Goal: Transaction & Acquisition: Book appointment/travel/reservation

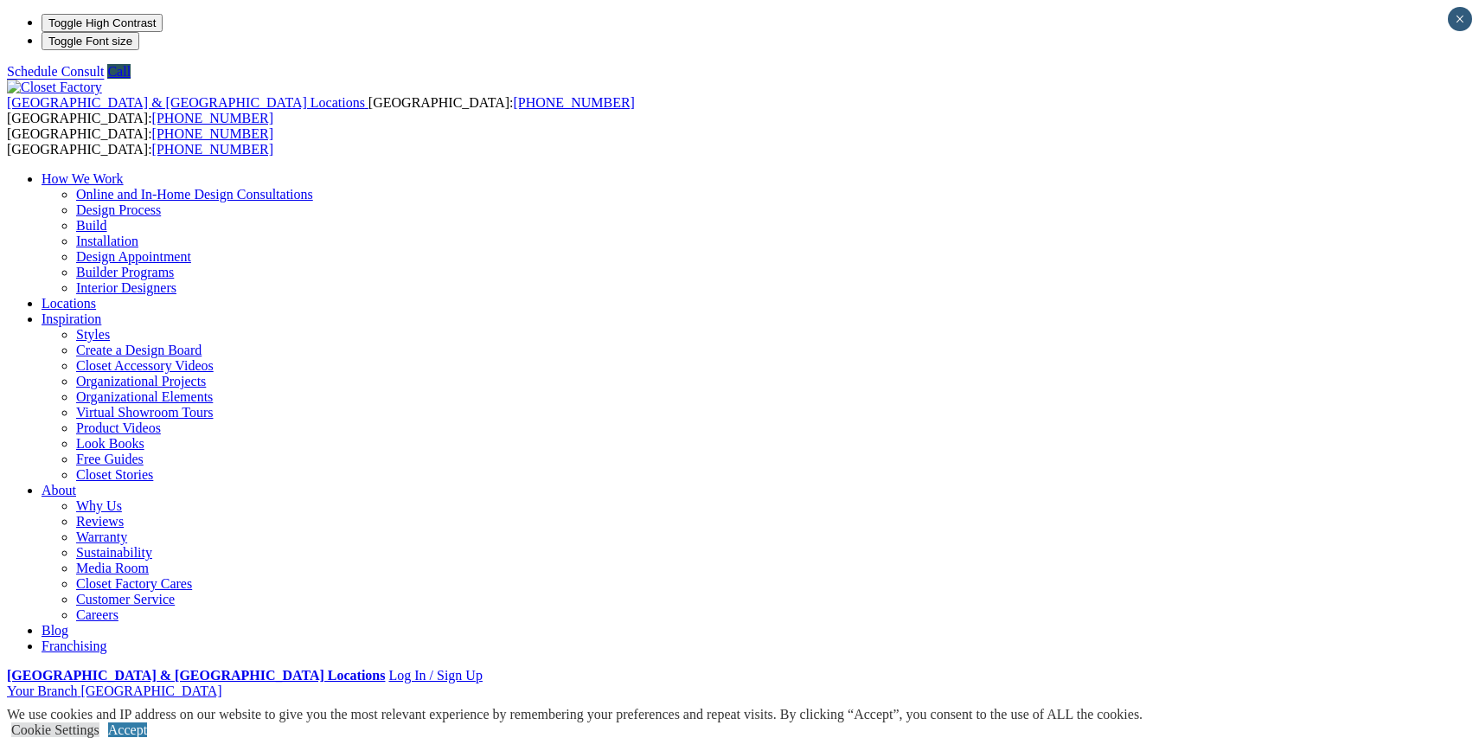
click at [142, 728] on link "Closet Organizers" at bounding box center [125, 735] width 99 height 15
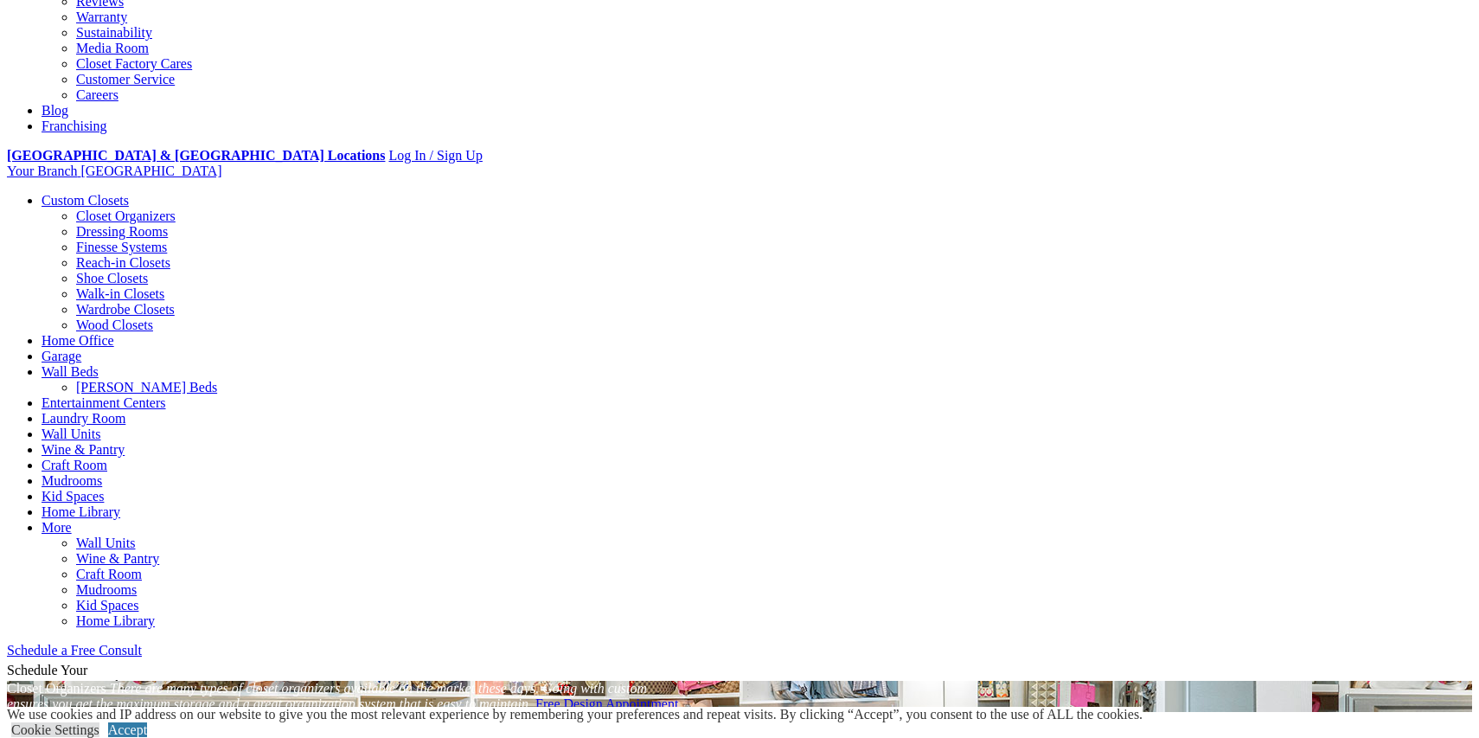
scroll to position [1140, 0]
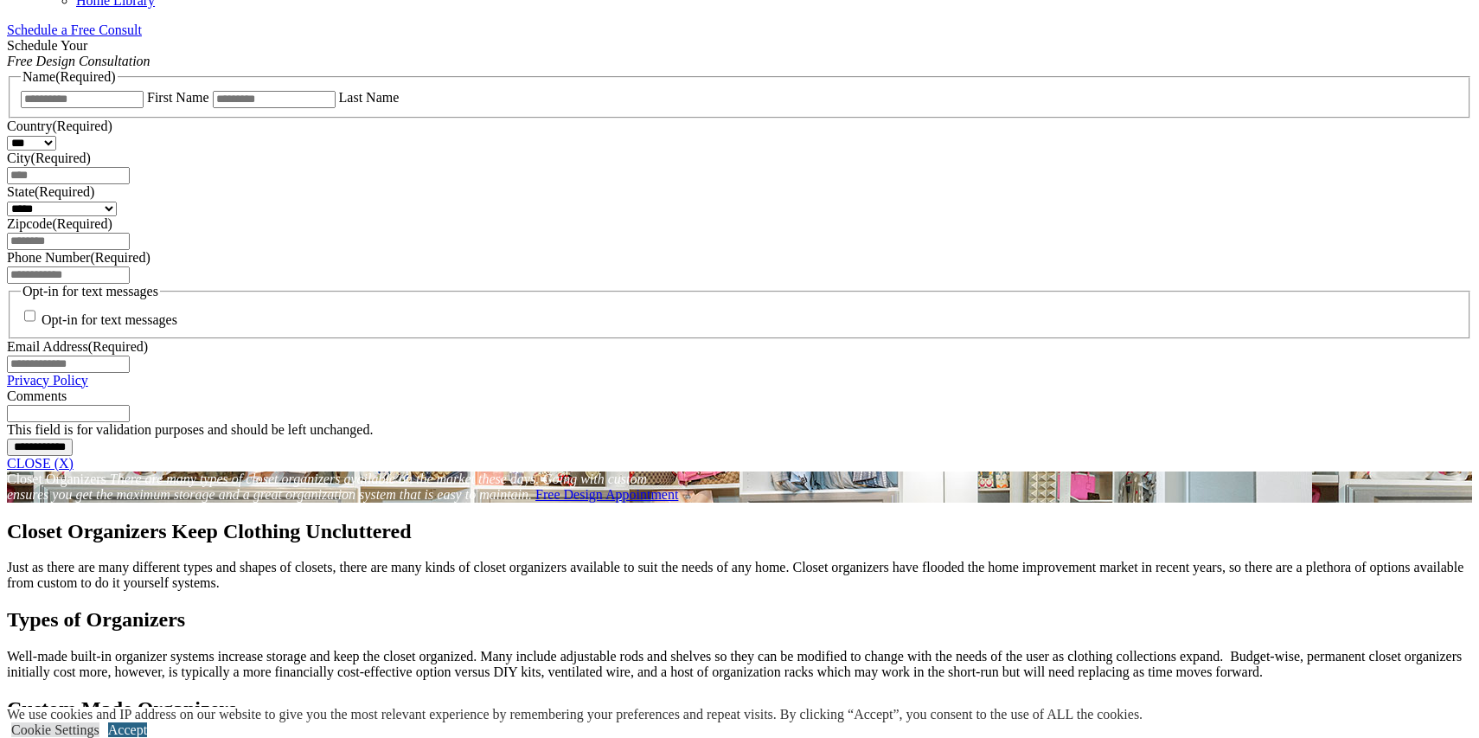
click at [147, 722] on link "Accept" at bounding box center [127, 729] width 39 height 15
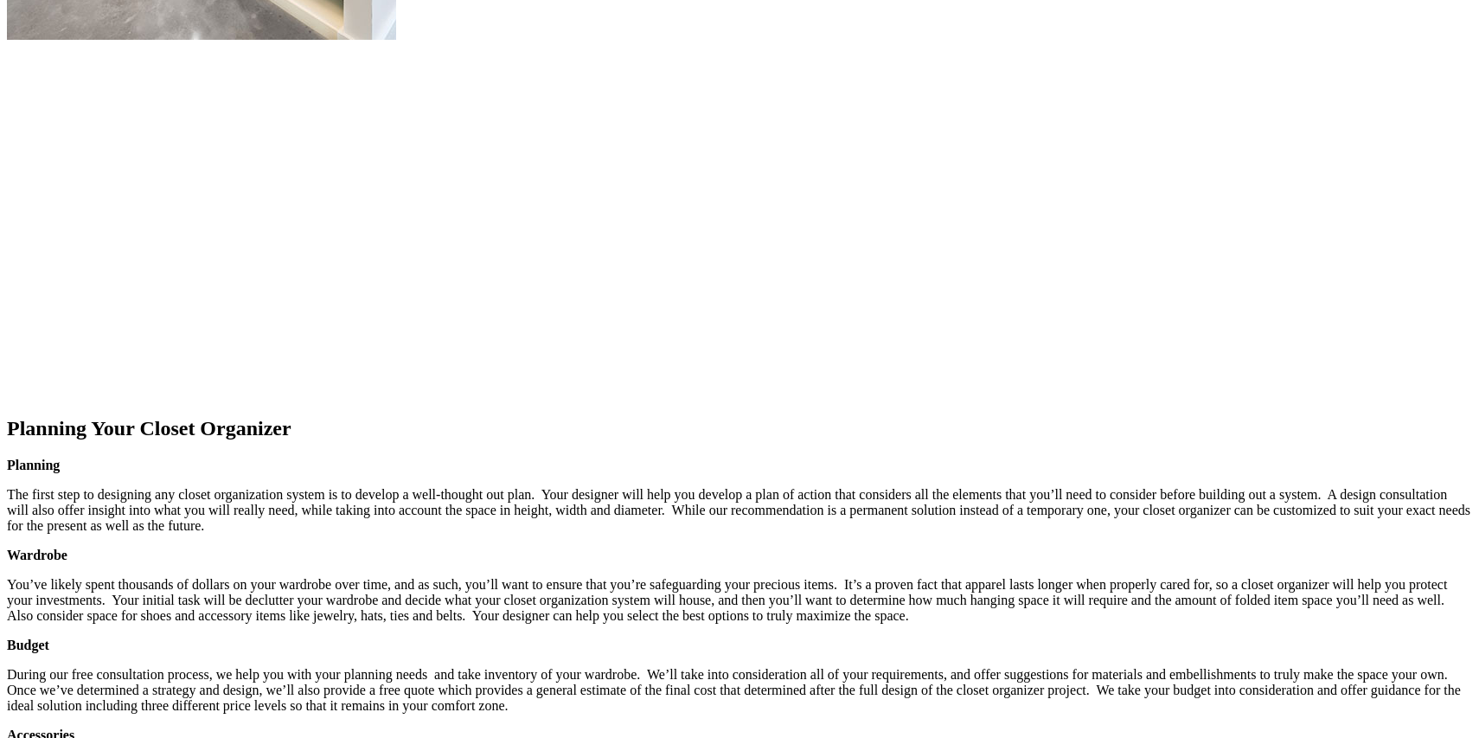
scroll to position [2564, 0]
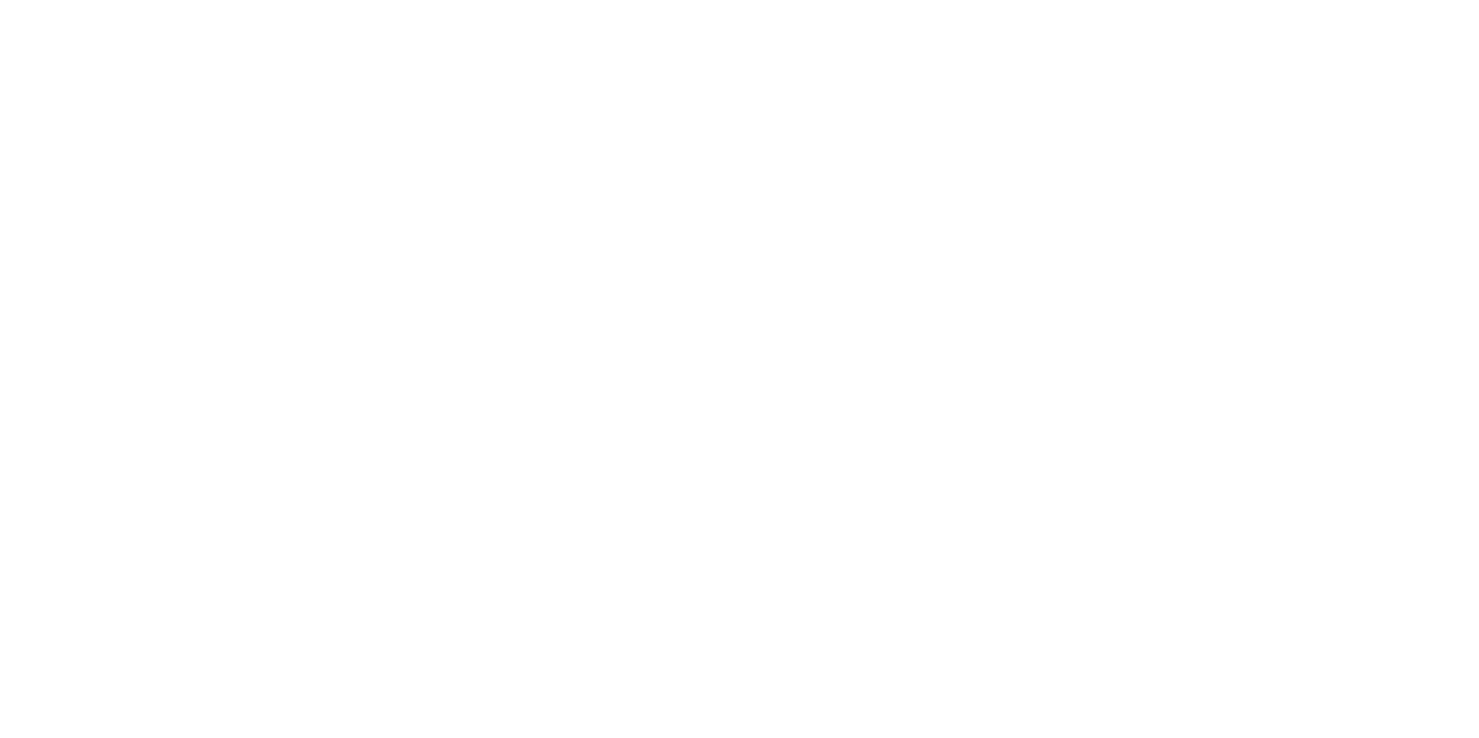
scroll to position [3529, 0]
